Goal: Information Seeking & Learning: Learn about a topic

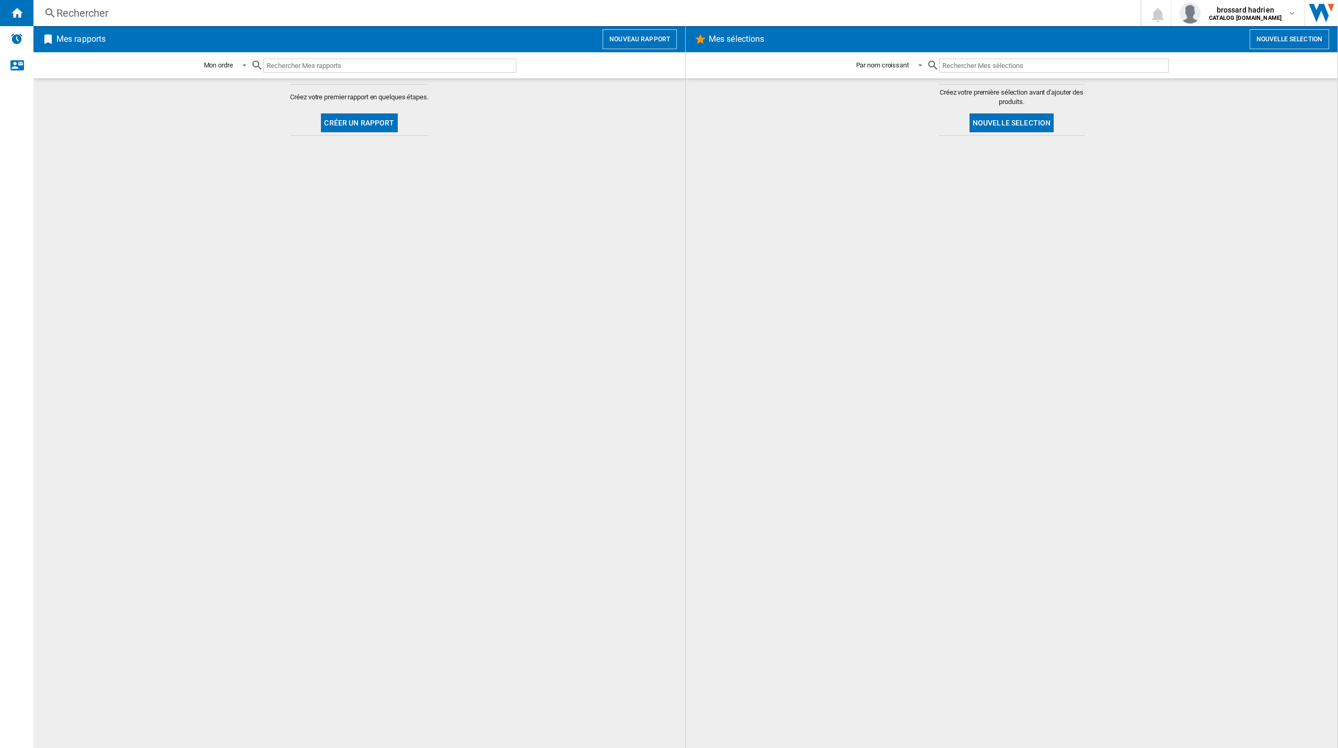
click at [56, 11] on ng-md-icon at bounding box center [50, 13] width 13 height 13
click at [94, 12] on div "Rechercher" at bounding box center [584, 13] width 1057 height 15
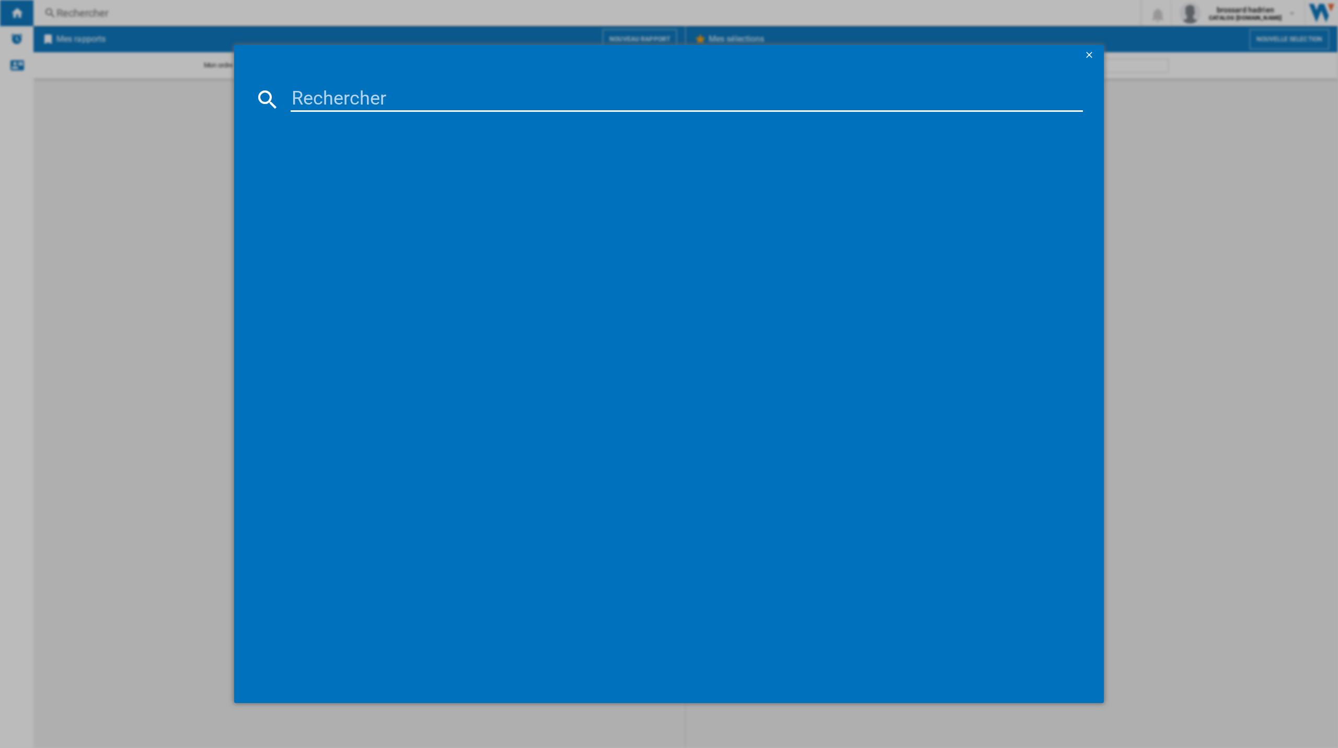
click at [433, 103] on input at bounding box center [687, 99] width 792 height 25
type input "55QNED93"
click at [353, 166] on div "LG 55QNED93A6A NOIR 55"" at bounding box center [676, 167] width 782 height 10
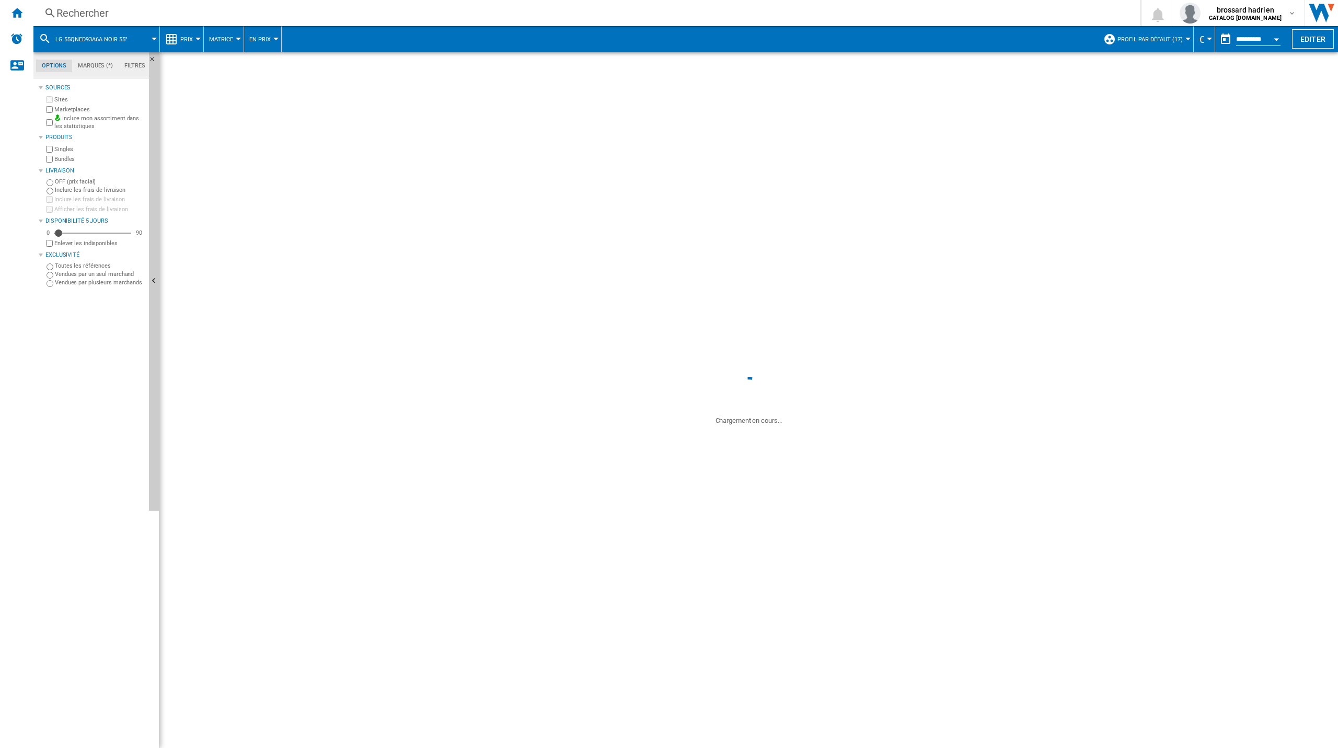
click at [324, 238] on div at bounding box center [669, 374] width 1338 height 748
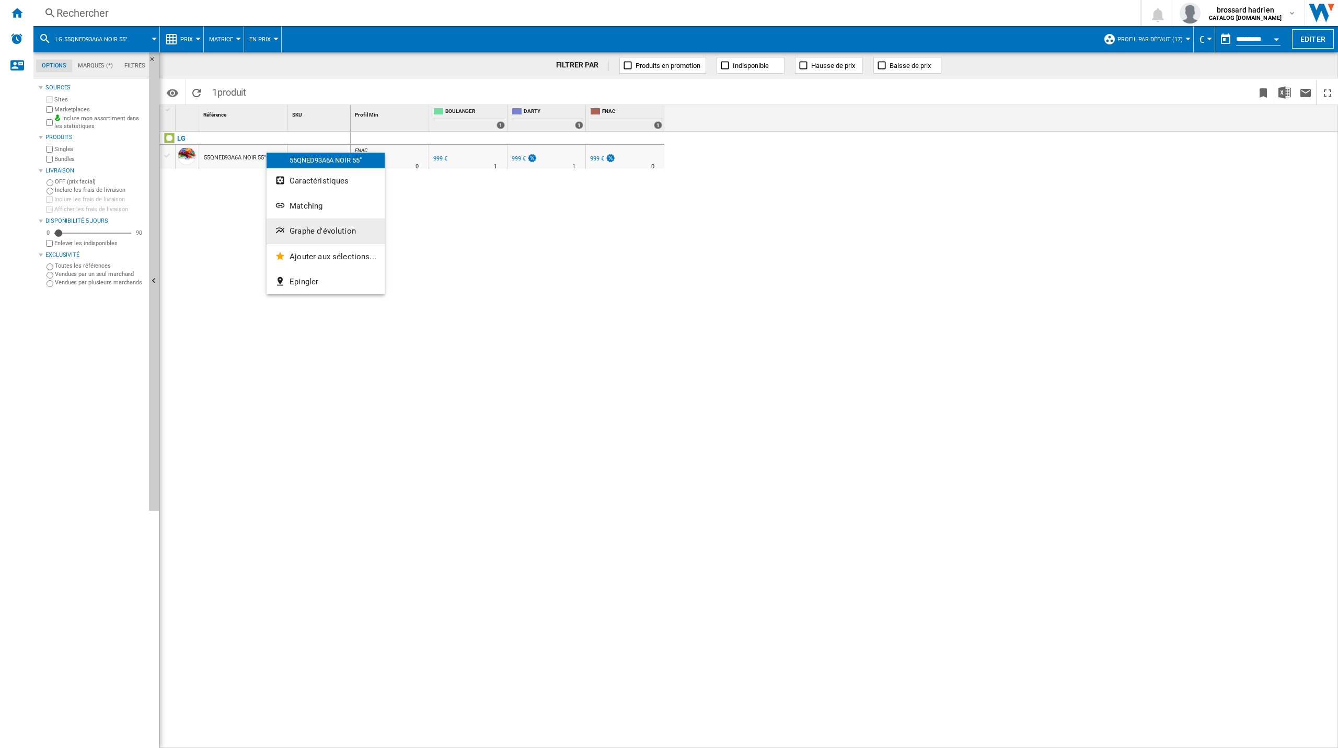
click at [306, 234] on span "Graphe d'évolution" at bounding box center [323, 230] width 66 height 9
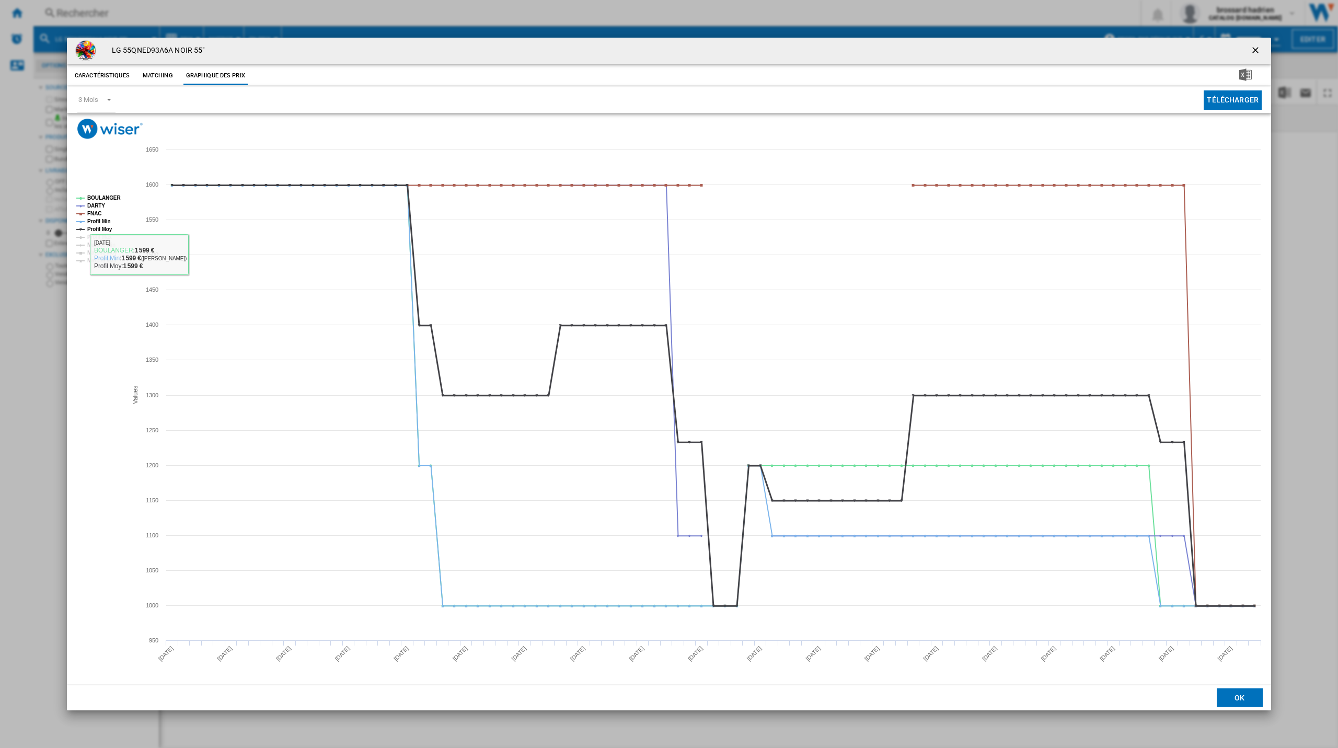
click at [99, 228] on tspan "Profil Moy" at bounding box center [99, 229] width 25 height 6
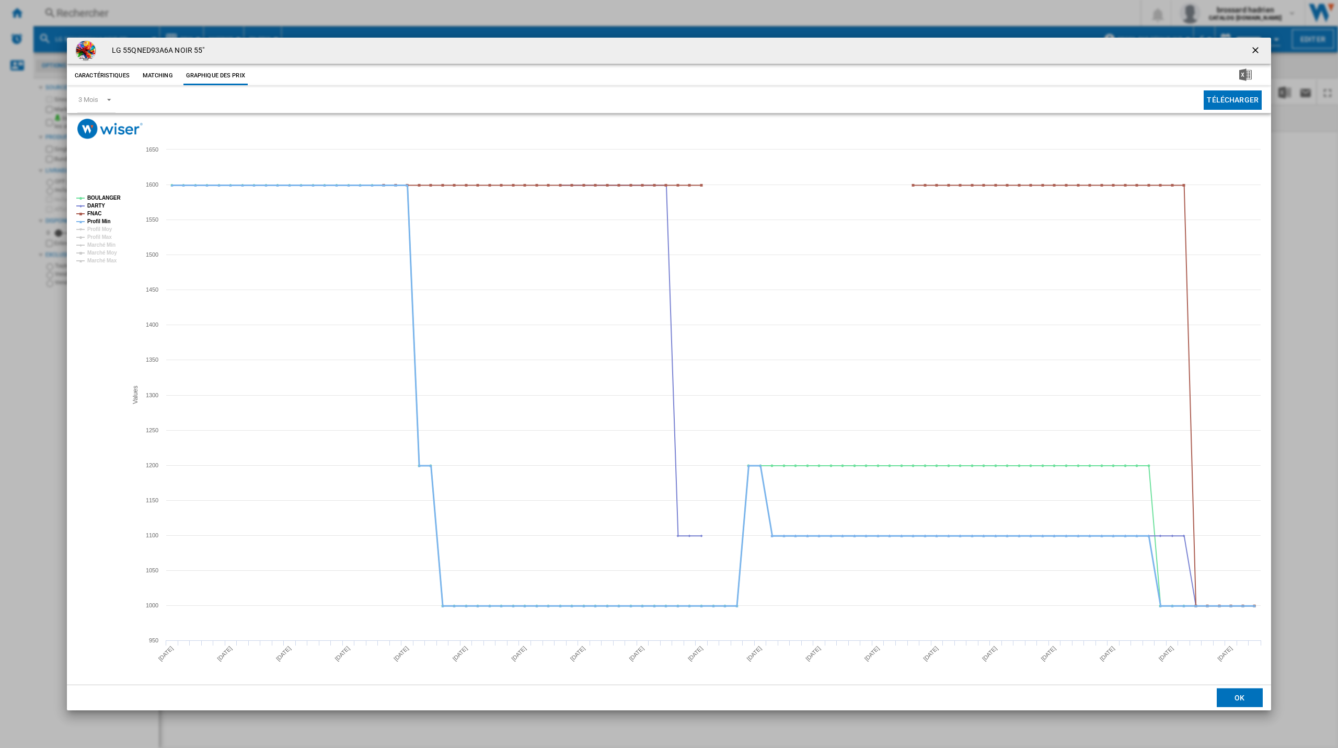
click at [94, 221] on tspan "Profil Min" at bounding box center [99, 221] width 24 height 6
click at [1252, 50] on ng-md-icon "getI18NText('BUTTONS.CLOSE_DIALOG')" at bounding box center [1256, 51] width 13 height 13
